Goal: Information Seeking & Learning: Learn about a topic

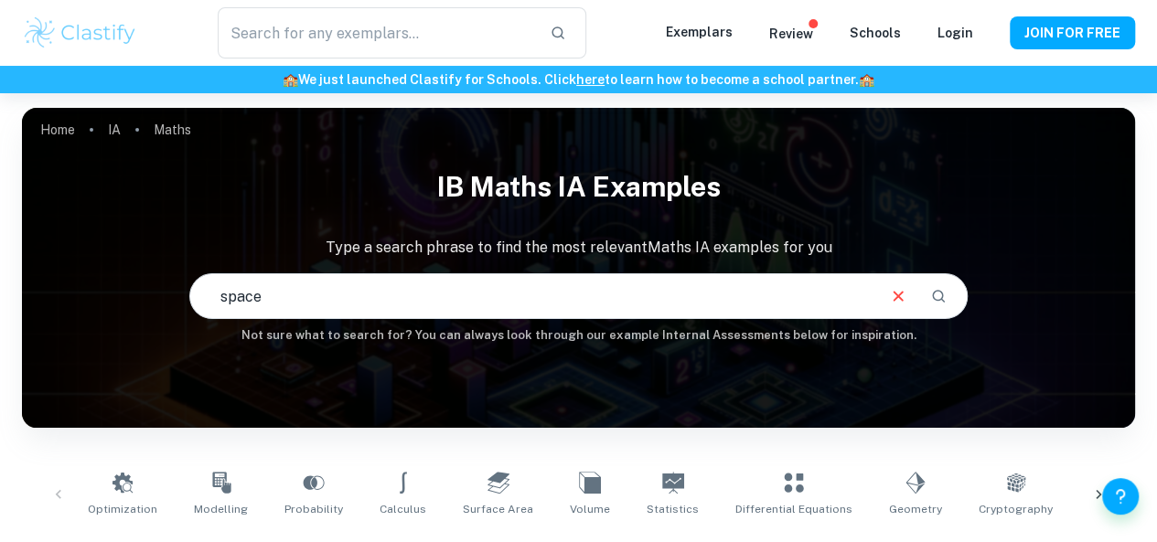
checkbox input "true"
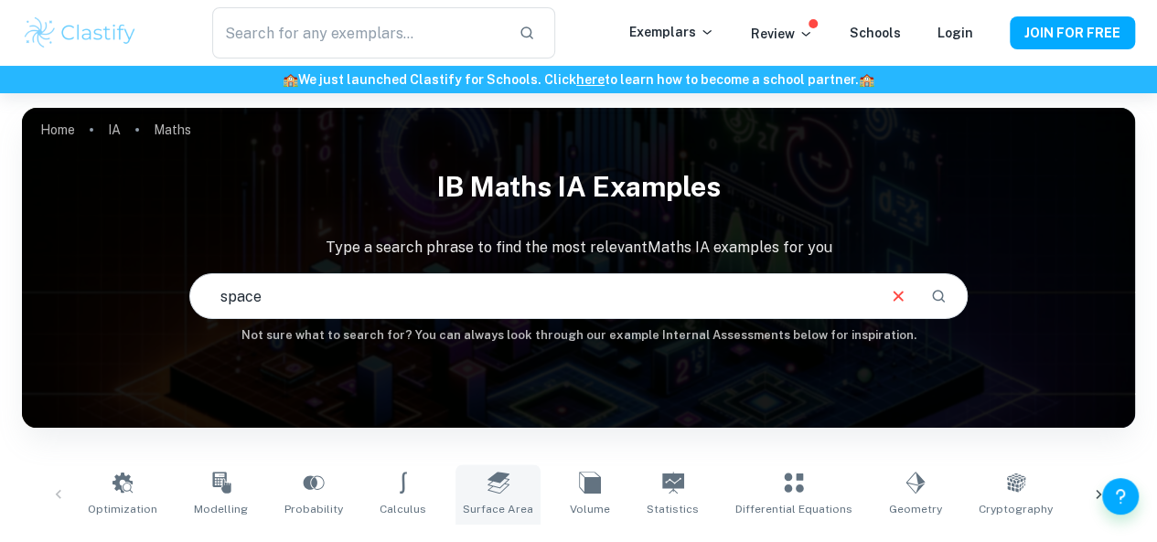
click at [455, 495] on link "Surface Area" at bounding box center [497, 494] width 85 height 60
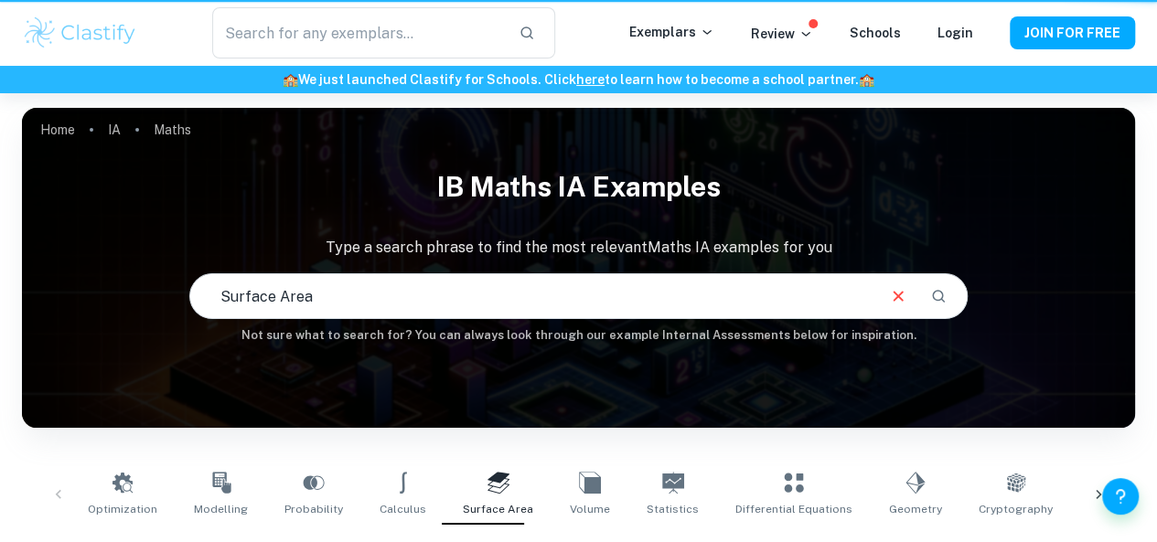
type input "space"
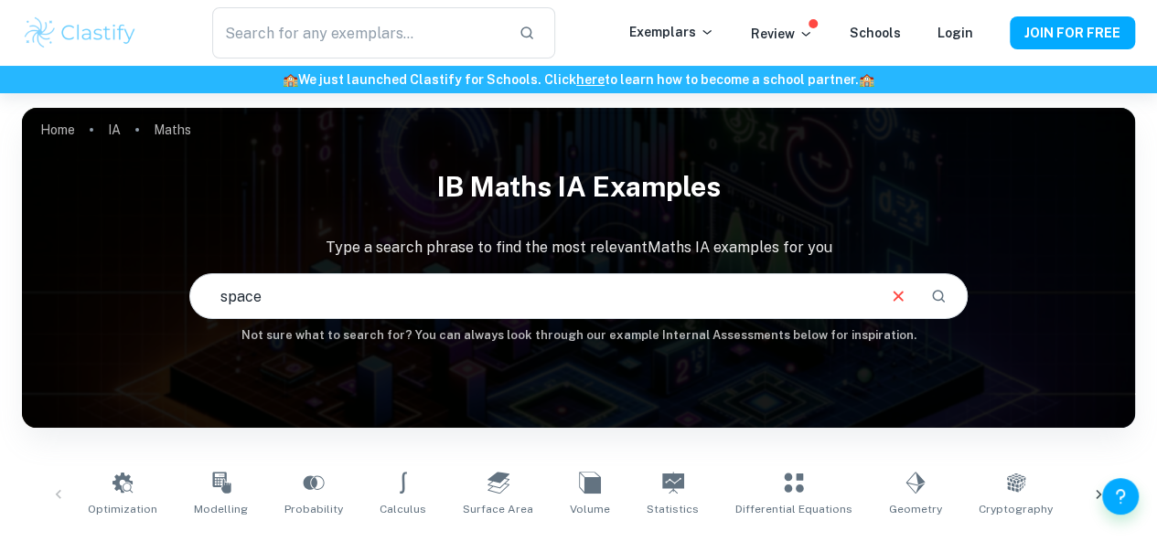
click at [365, 312] on input "space" at bounding box center [532, 296] width 684 height 51
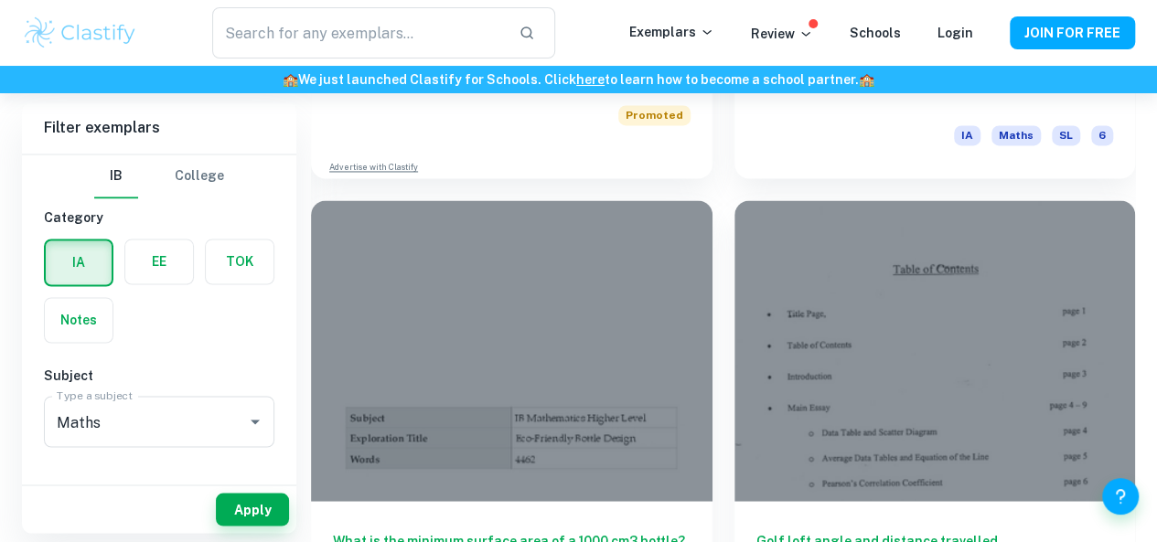
scroll to position [1469, 0]
